Goal: Task Accomplishment & Management: Manage account settings

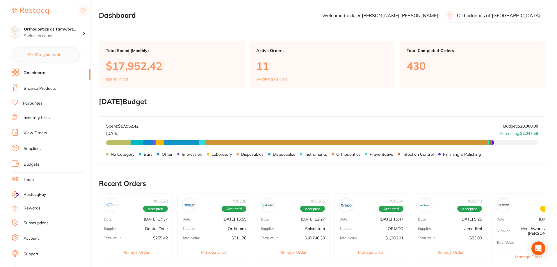
click at [35, 132] on link "View Orders" at bounding box center [36, 133] width 24 height 6
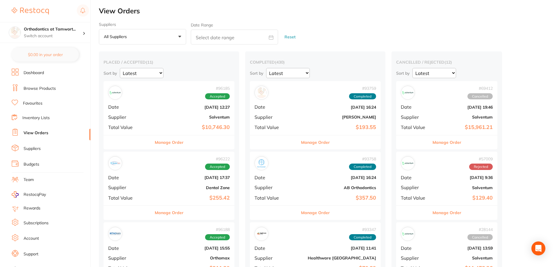
click at [159, 142] on button "Manage Order" at bounding box center [169, 143] width 29 height 14
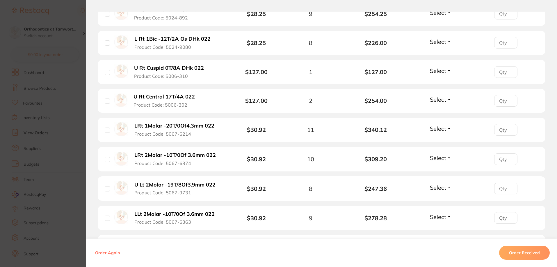
scroll to position [901, 0]
click at [436, 131] on span "Select" at bounding box center [438, 129] width 16 height 7
click at [434, 150] on span "Back Order" at bounding box center [441, 151] width 18 height 4
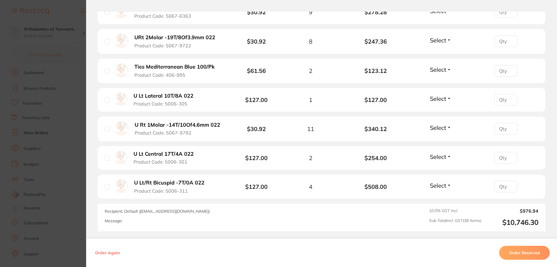
scroll to position [1158, 0]
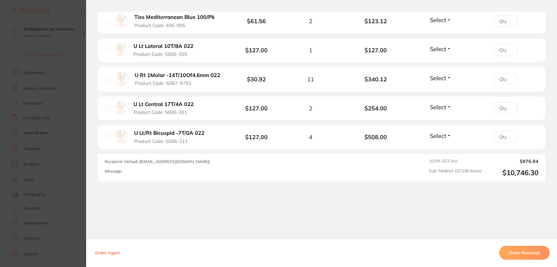
click at [53, 161] on section "Order ID: Restocq- 96185 Order Information 1 Back Order Accepted Order Order Da…" at bounding box center [278, 133] width 557 height 267
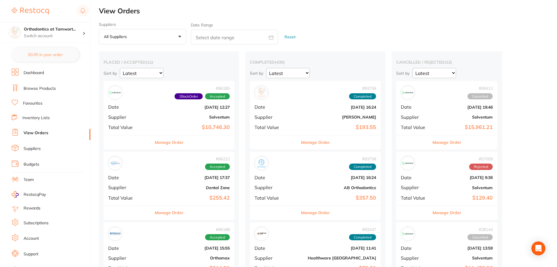
click at [159, 214] on button "Manage Order" at bounding box center [169, 213] width 29 height 14
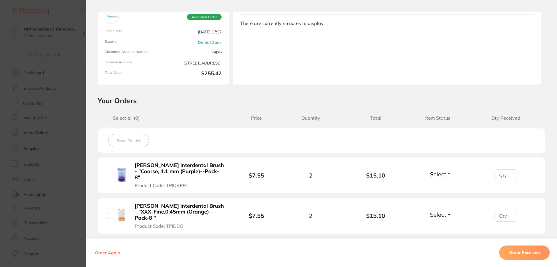
scroll to position [145, 0]
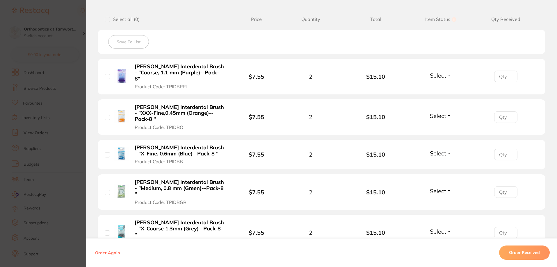
click at [51, 179] on section "Order ID: Restocq- 96222 Order Information Accepted Order Order Date [DATE] 17:…" at bounding box center [278, 133] width 557 height 267
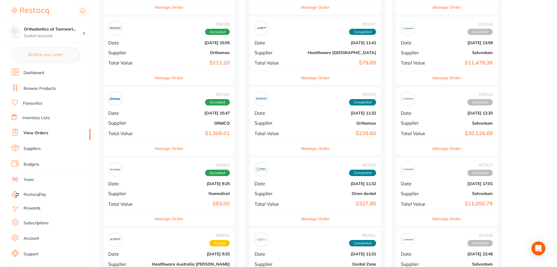
scroll to position [204, 0]
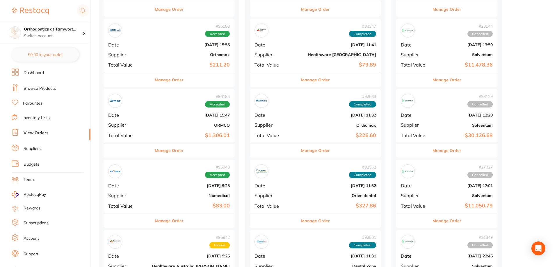
click at [156, 153] on button "Manage Order" at bounding box center [169, 151] width 29 height 14
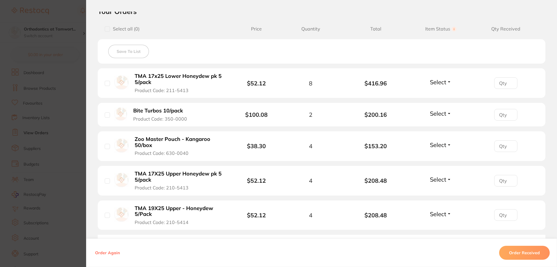
scroll to position [145, 0]
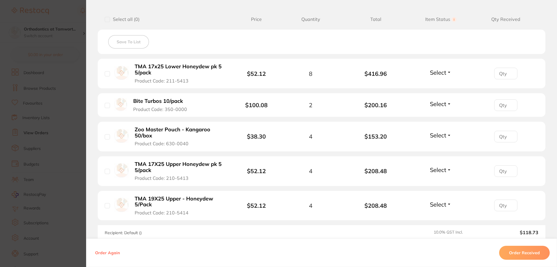
drag, startPoint x: 63, startPoint y: 152, endPoint x: 120, endPoint y: 146, distance: 57.4
click at [63, 152] on section "Order ID: Restocq- 96184 Order Information Accepted Order Order Date [DATE] 15:…" at bounding box center [278, 133] width 557 height 267
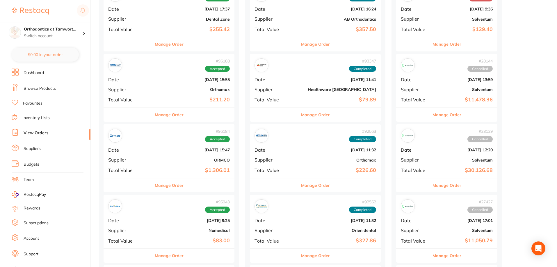
scroll to position [116, 0]
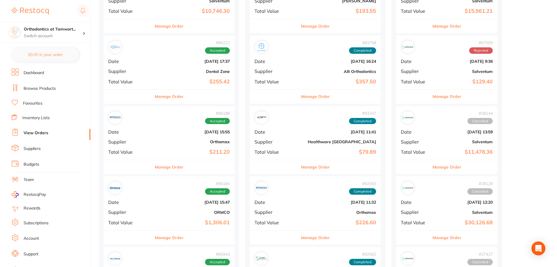
click at [155, 170] on button "Manage Order" at bounding box center [169, 167] width 29 height 14
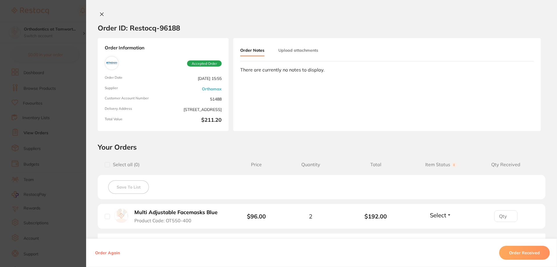
click at [33, 118] on section "Order ID: Restocq- 96188 Order Information Accepted Order Order Date [DATE] 15:…" at bounding box center [278, 133] width 557 height 267
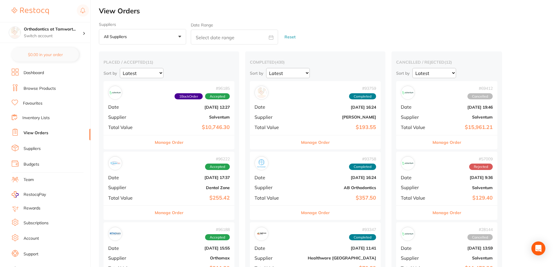
click at [42, 73] on link "Dashboard" at bounding box center [34, 73] width 20 height 6
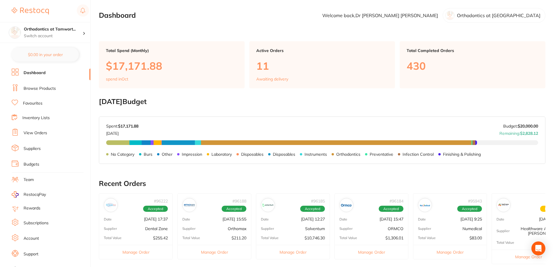
click at [46, 88] on link "Browse Products" at bounding box center [40, 89] width 32 height 6
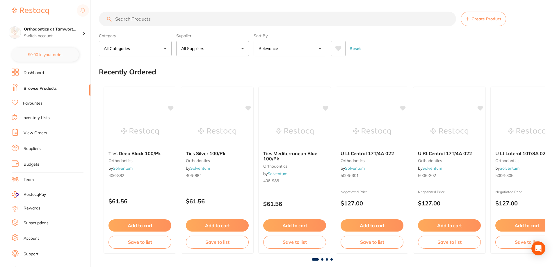
click at [145, 21] on input "search" at bounding box center [277, 19] width 357 height 15
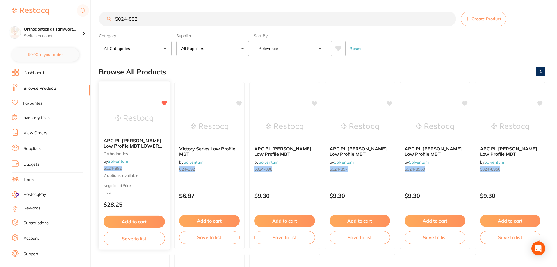
type input "5024-892"
click at [150, 156] on div "APC PL Vict Srs Low Profile MBT LOWER 5/Pk orthodontics by Solventum 5024-892 7…" at bounding box center [134, 158] width 71 height 50
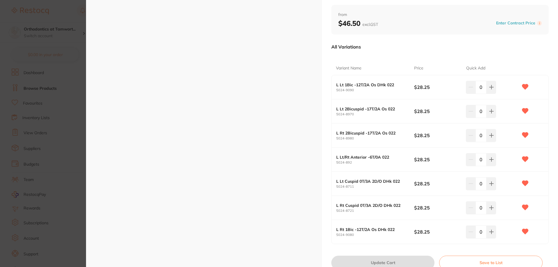
scroll to position [58, 0]
drag, startPoint x: 482, startPoint y: 158, endPoint x: 475, endPoint y: 158, distance: 6.7
click at [476, 158] on input "0" at bounding box center [481, 159] width 11 height 13
type input "27"
click at [543, 162] on div "L Lt/Rt Anterior -6T/0A 022 5024-892 $28.25 27" at bounding box center [440, 159] width 217 height 24
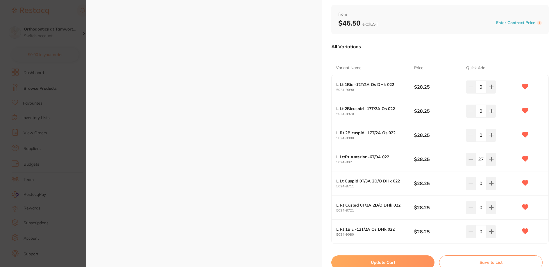
click at [393, 261] on button "Update Cart" at bounding box center [383, 263] width 103 height 14
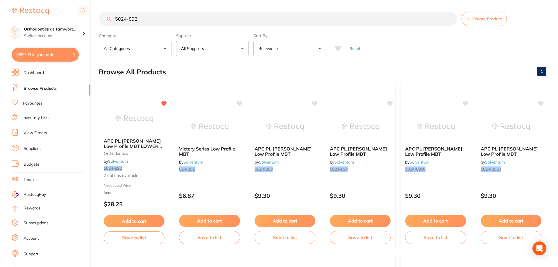
checkbox input "false"
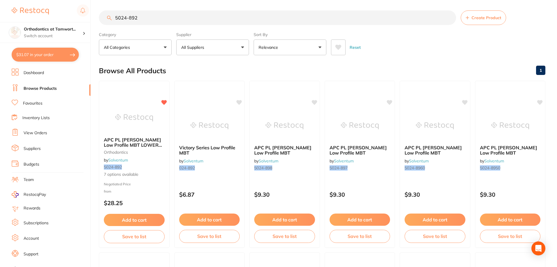
type input "27"
click at [38, 72] on link "Dashboard" at bounding box center [34, 73] width 20 height 6
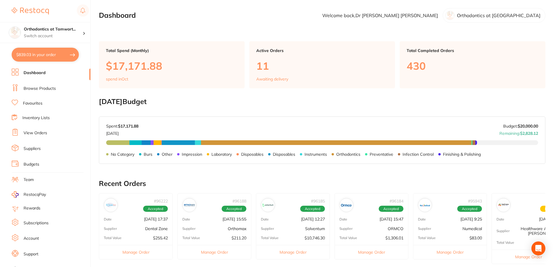
click at [51, 88] on link "Browse Products" at bounding box center [40, 89] width 32 height 6
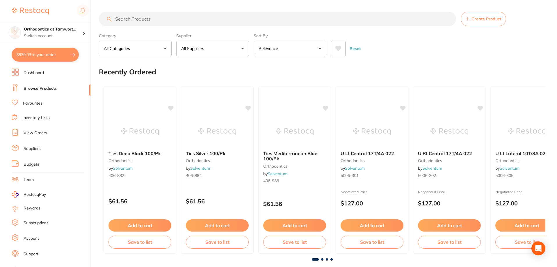
click at [38, 132] on link "View Orders" at bounding box center [36, 133] width 24 height 6
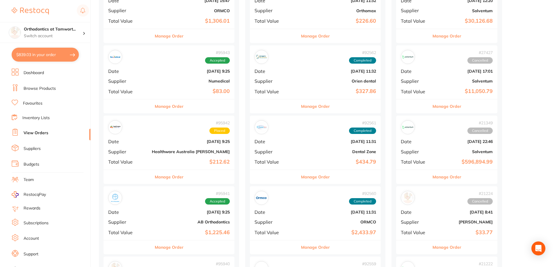
scroll to position [320, 0]
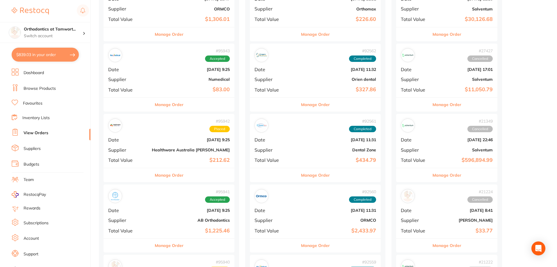
click at [301, 106] on button "Manage Order" at bounding box center [315, 105] width 29 height 14
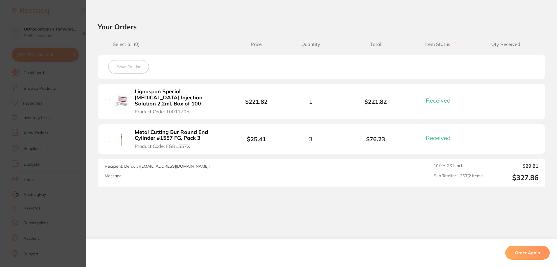
scroll to position [349, 0]
click at [57, 124] on section "Order ID: Restocq- 92562 Order Information 2 Received Completed Order Order Dat…" at bounding box center [278, 133] width 557 height 267
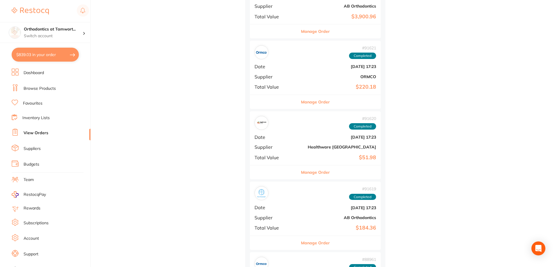
scroll to position [1018, 0]
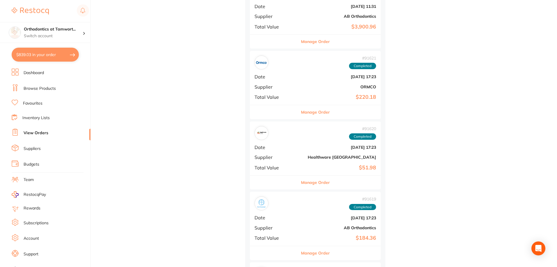
click at [301, 112] on button "Manage Order" at bounding box center [315, 112] width 29 height 14
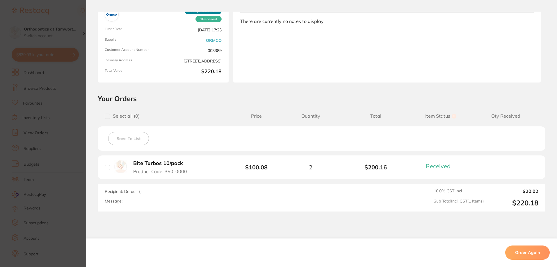
scroll to position [80, 0]
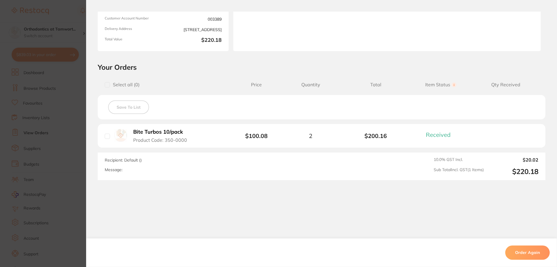
click at [86, 154] on section "Your Orders Select all ( 0 ) Price Quantity Total Item Status You can use this …" at bounding box center [321, 122] width 471 height 118
click at [58, 145] on section "Order ID: Restocq- 91621 Order Information 1 Received Completed Order Order Dat…" at bounding box center [278, 133] width 557 height 267
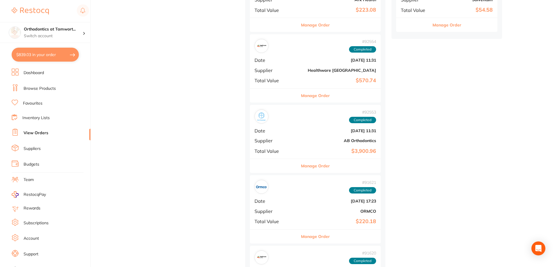
scroll to position [814, 0]
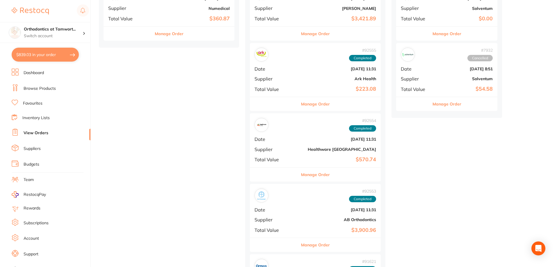
click at [301, 105] on button "Manage Order" at bounding box center [315, 104] width 29 height 14
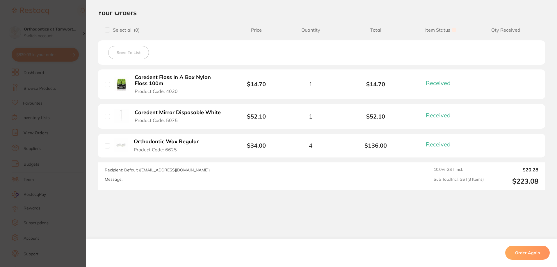
scroll to position [217, 0]
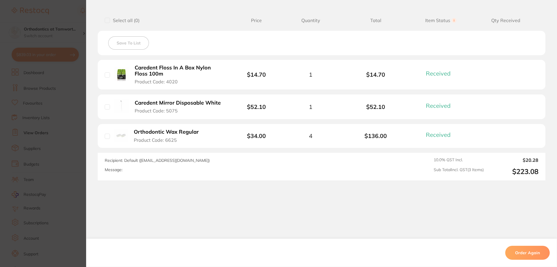
click at [75, 130] on section "Order ID: Restocq- 92555 Order Information 3 Received Completed Order Order Dat…" at bounding box center [278, 133] width 557 height 267
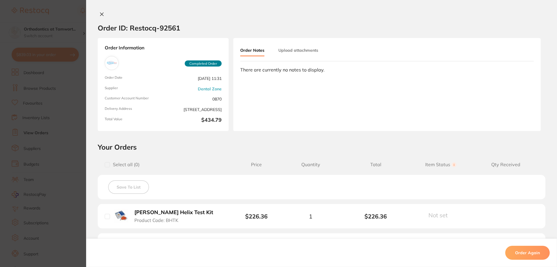
click at [68, 128] on section "Order ID: Restocq- 92561 Order Information Completed Order Order Date Sept 3 20…" at bounding box center [278, 133] width 557 height 267
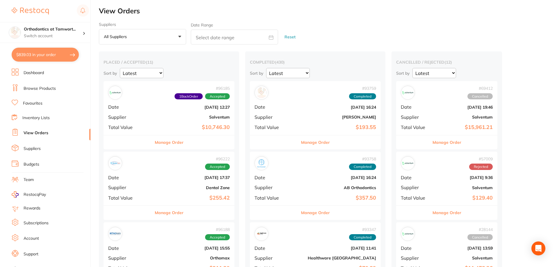
click at [34, 74] on link "Dashboard" at bounding box center [34, 73] width 20 height 6
